Goal: Find specific page/section: Find specific page/section

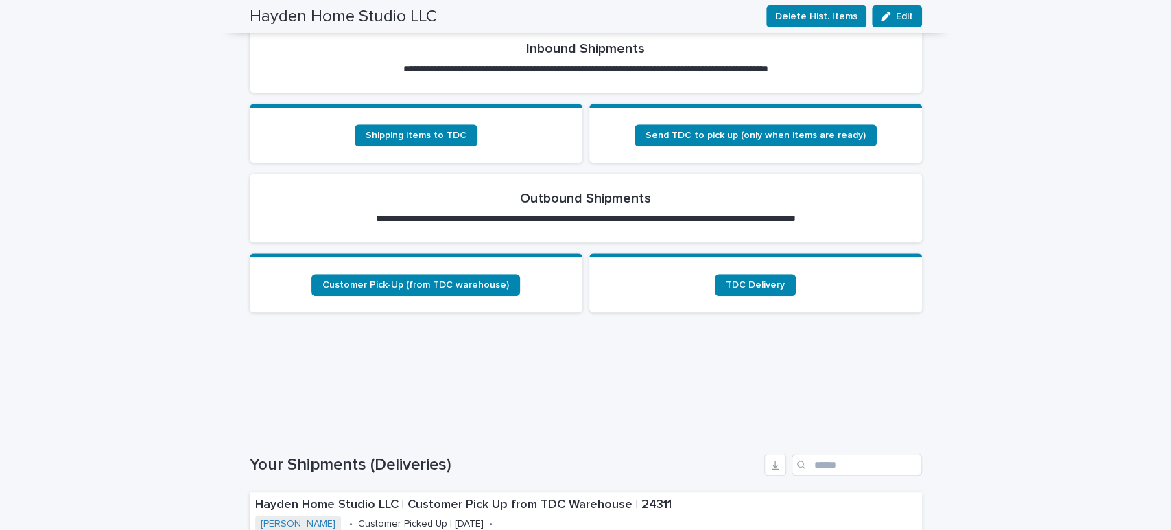
scroll to position [476, 0]
click at [431, 123] on link "Shipping items to TDC" at bounding box center [416, 134] width 123 height 22
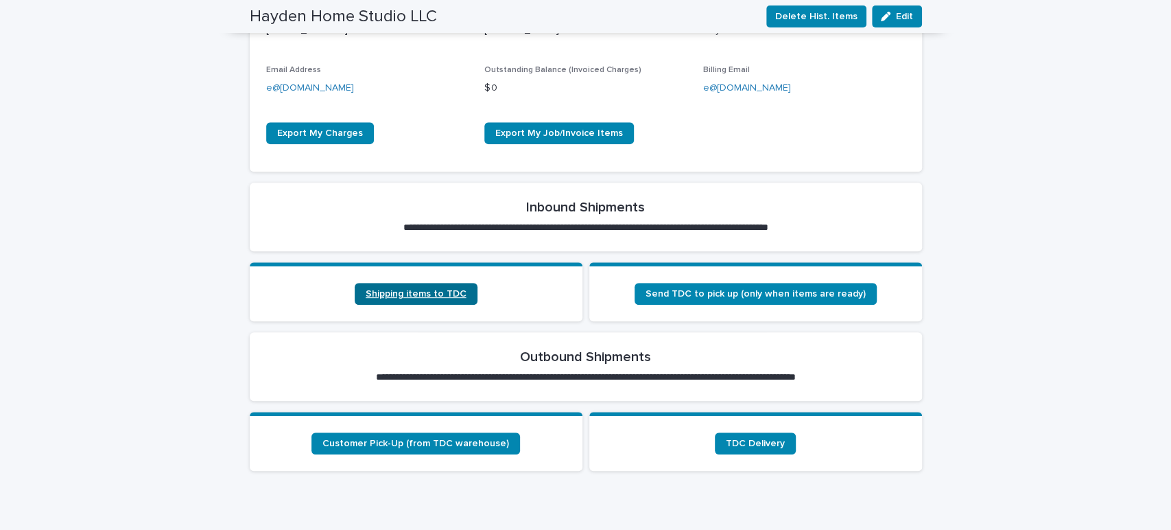
scroll to position [318, 0]
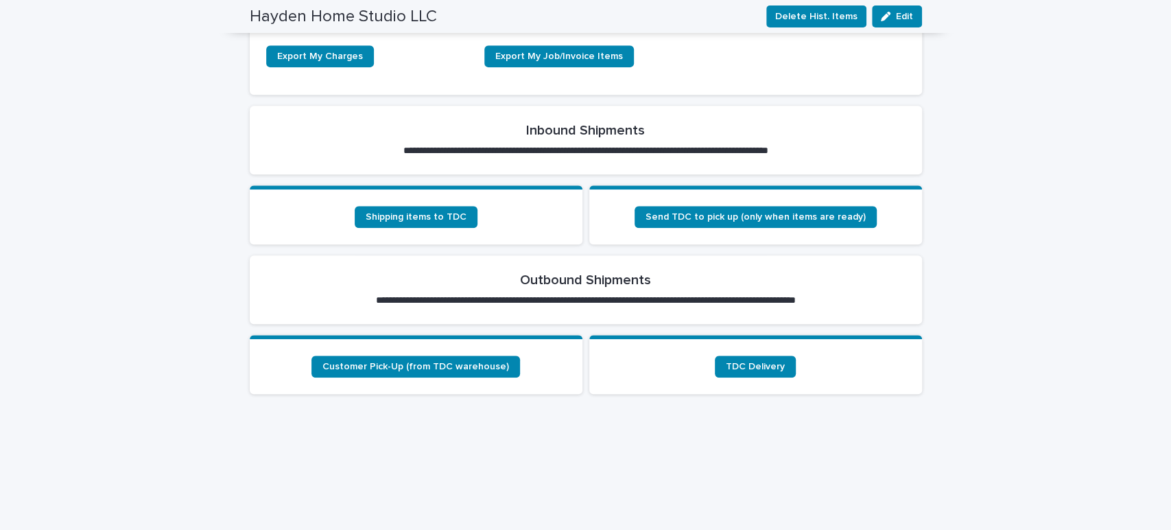
scroll to position [368, 0]
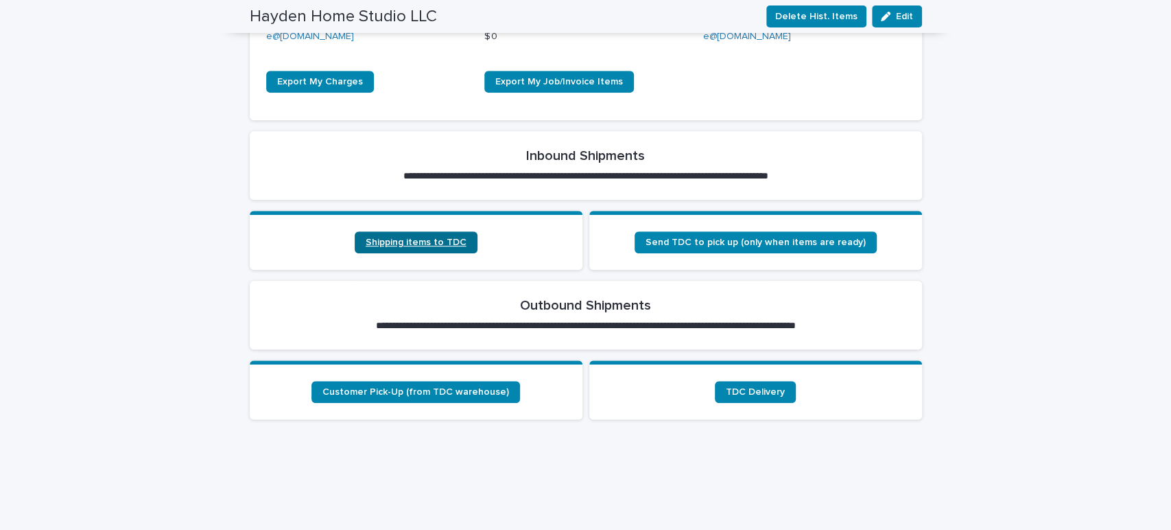
click at [406, 237] on span "Shipping items to TDC" at bounding box center [416, 242] width 101 height 10
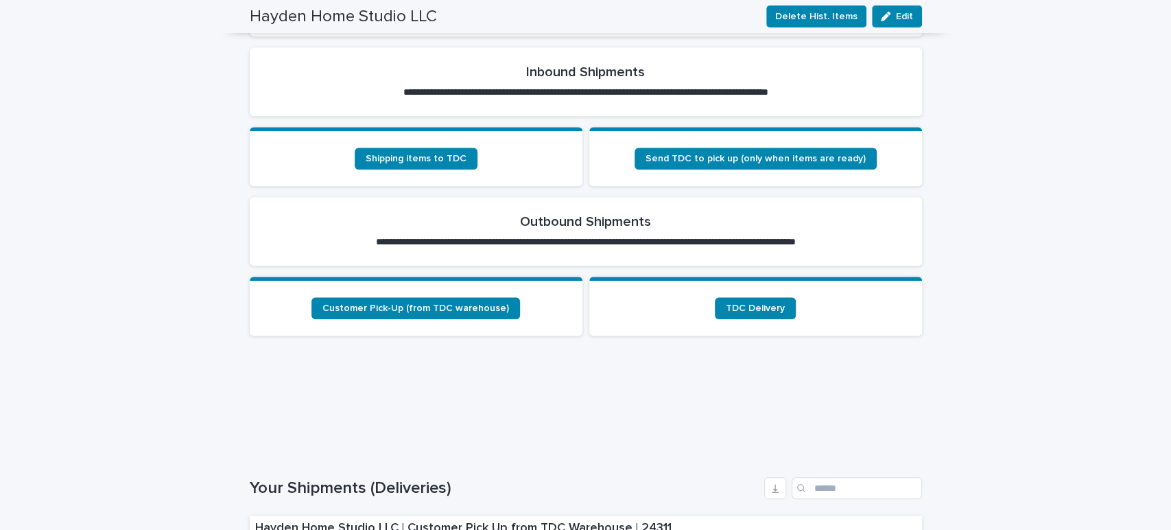
scroll to position [454, 0]
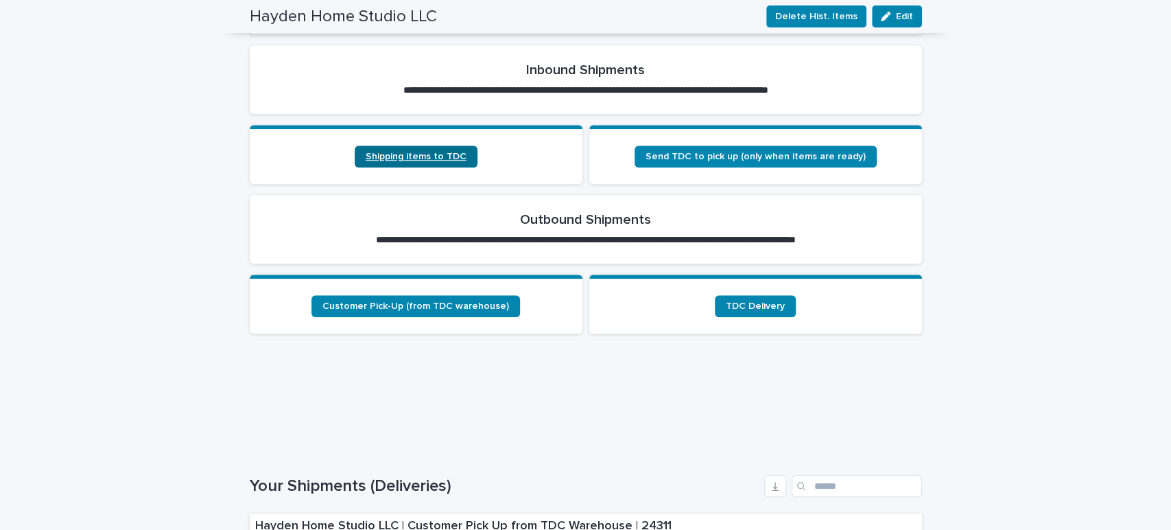
click at [421, 152] on span "Shipping items to TDC" at bounding box center [416, 157] width 101 height 10
